Goal: Navigation & Orientation: Understand site structure

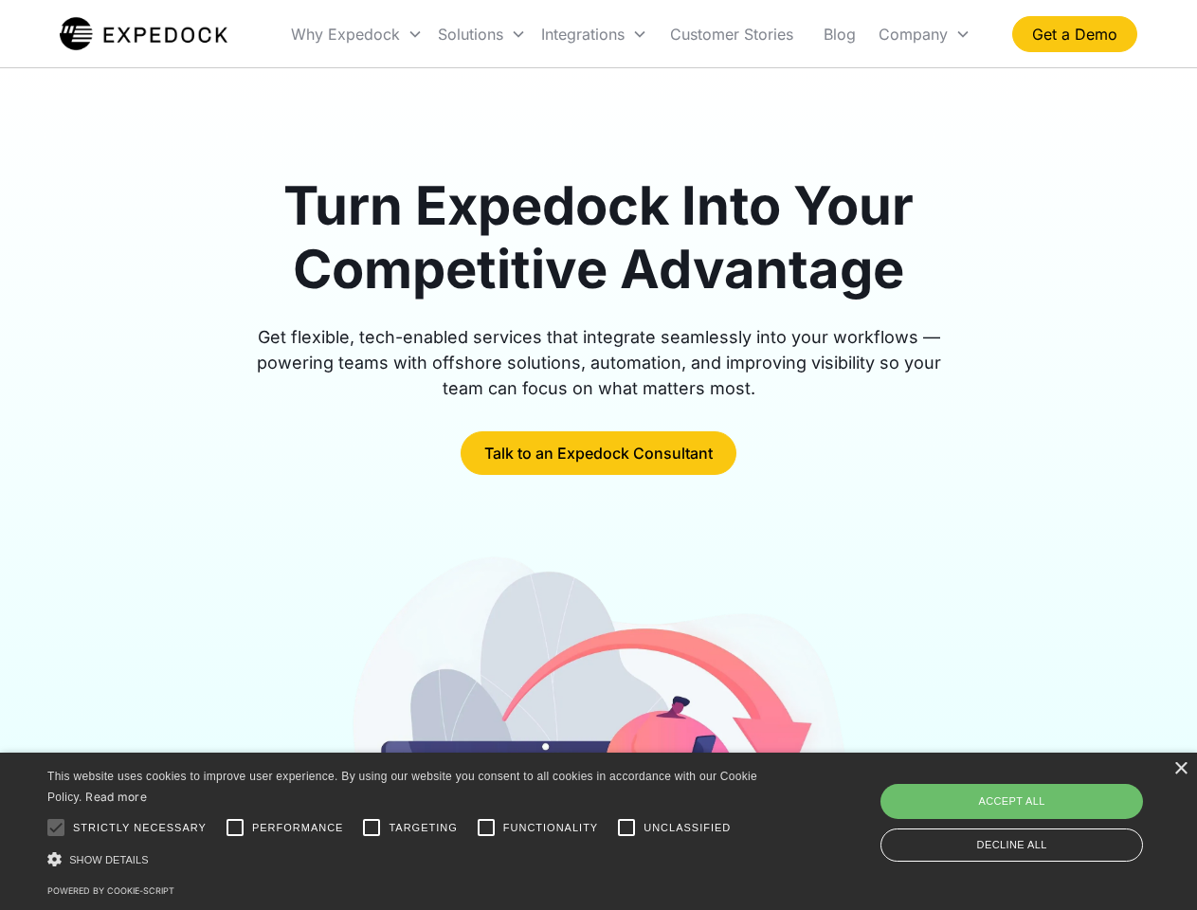
click at [631, 34] on div "Integrations" at bounding box center [594, 34] width 121 height 64
click at [357, 34] on div "Why Expedock" at bounding box center [345, 34] width 109 height 19
click at [482, 34] on div "Solutions" at bounding box center [470, 34] width 65 height 19
click at [594, 34] on div "Integrations" at bounding box center [582, 34] width 83 height 19
click at [924, 34] on div "Company" at bounding box center [913, 34] width 69 height 19
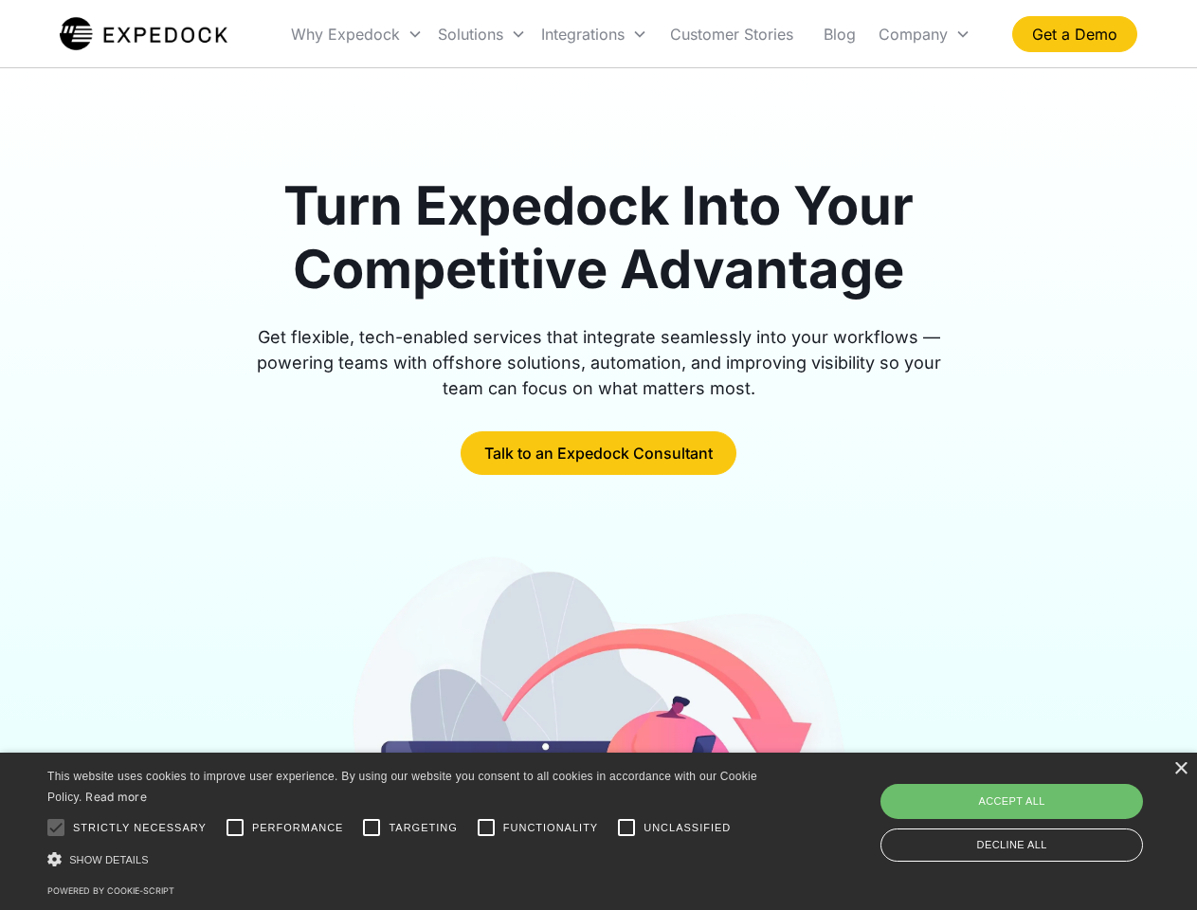
click at [56, 828] on div at bounding box center [56, 828] width 38 height 38
click at [235, 828] on input "Performance" at bounding box center [235, 828] width 38 height 38
checkbox input "true"
click at [372, 828] on input "Targeting" at bounding box center [372, 828] width 38 height 38
checkbox input "true"
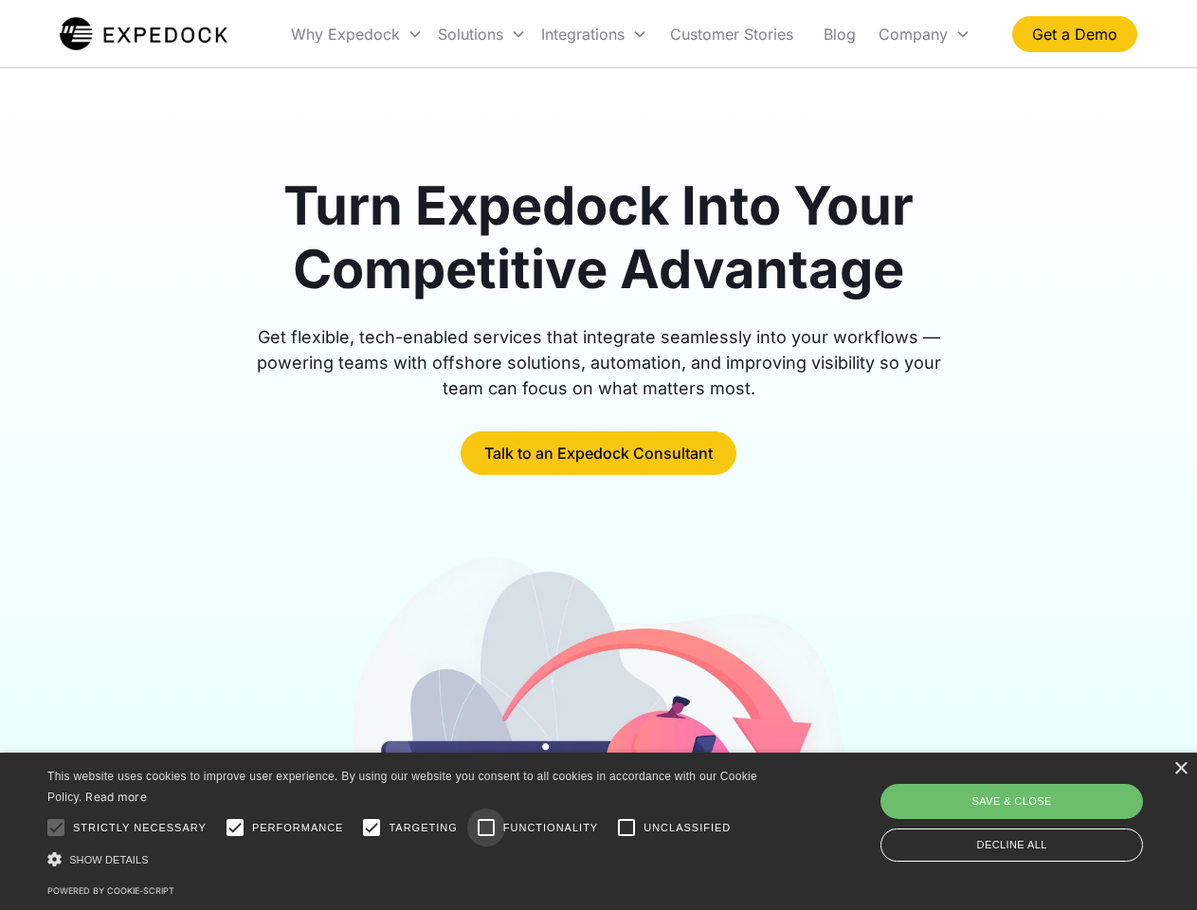
click at [486, 828] on input "Functionality" at bounding box center [486, 828] width 38 height 38
checkbox input "true"
click at [627, 828] on input "Unclassified" at bounding box center [627, 828] width 38 height 38
checkbox input "true"
